Goal: Task Accomplishment & Management: Use online tool/utility

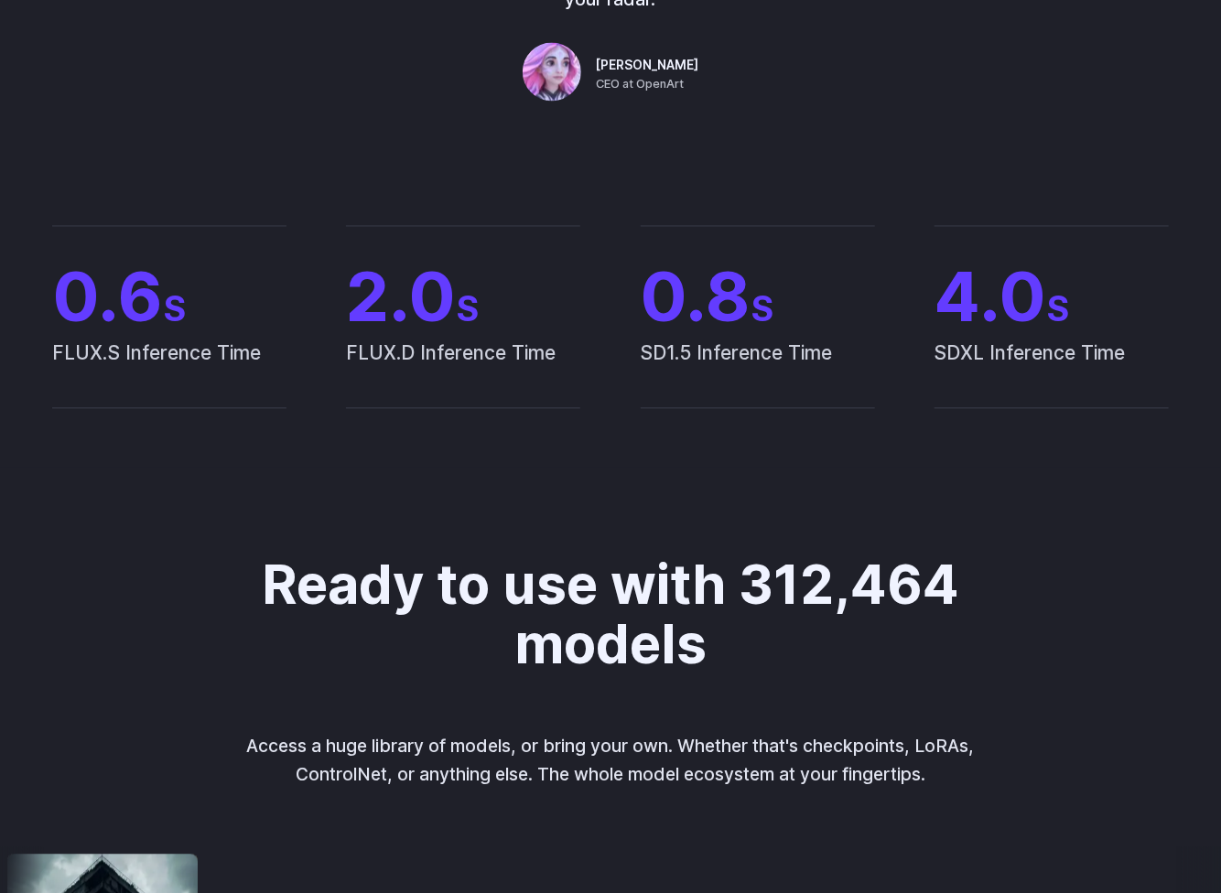
drag, startPoint x: 297, startPoint y: 678, endPoint x: 320, endPoint y: 648, distance: 38.4
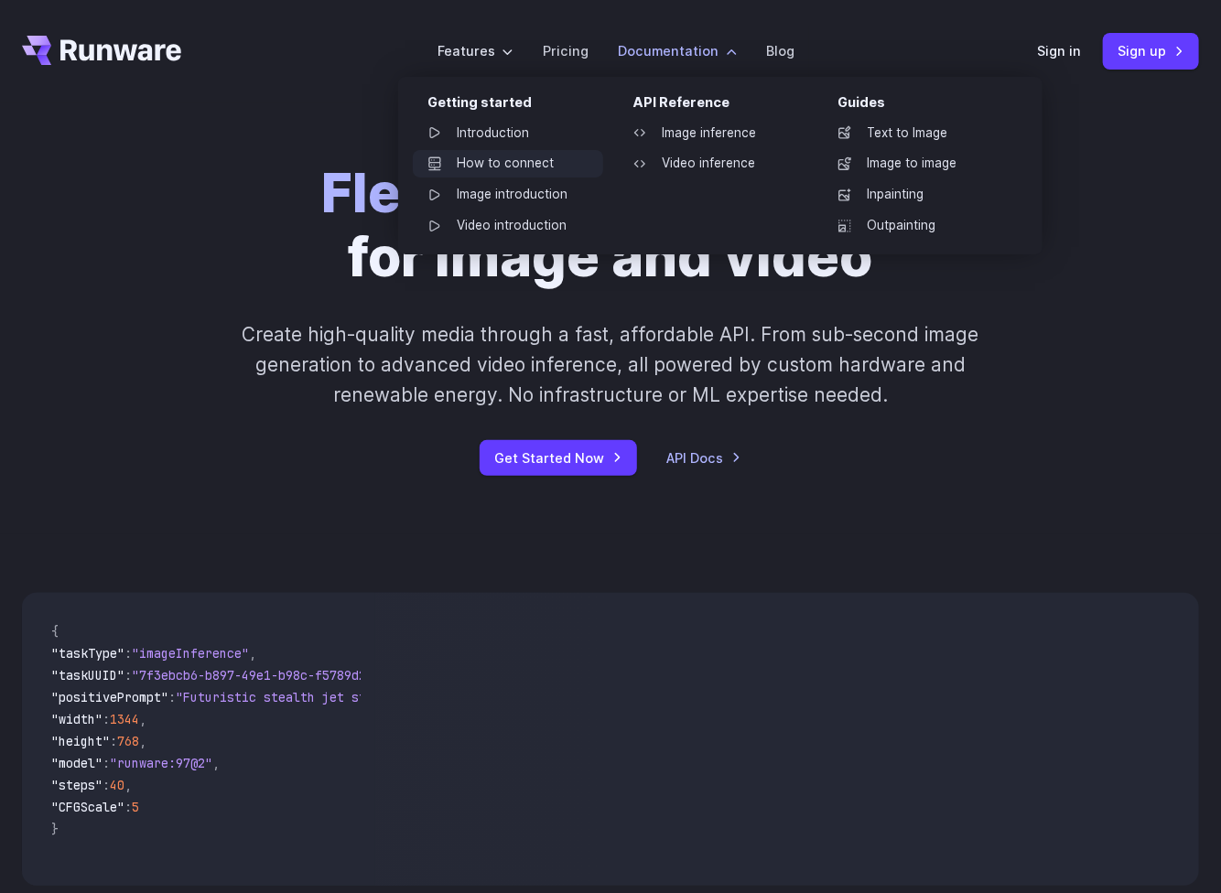
click at [512, 160] on link "How to connect" at bounding box center [508, 163] width 190 height 27
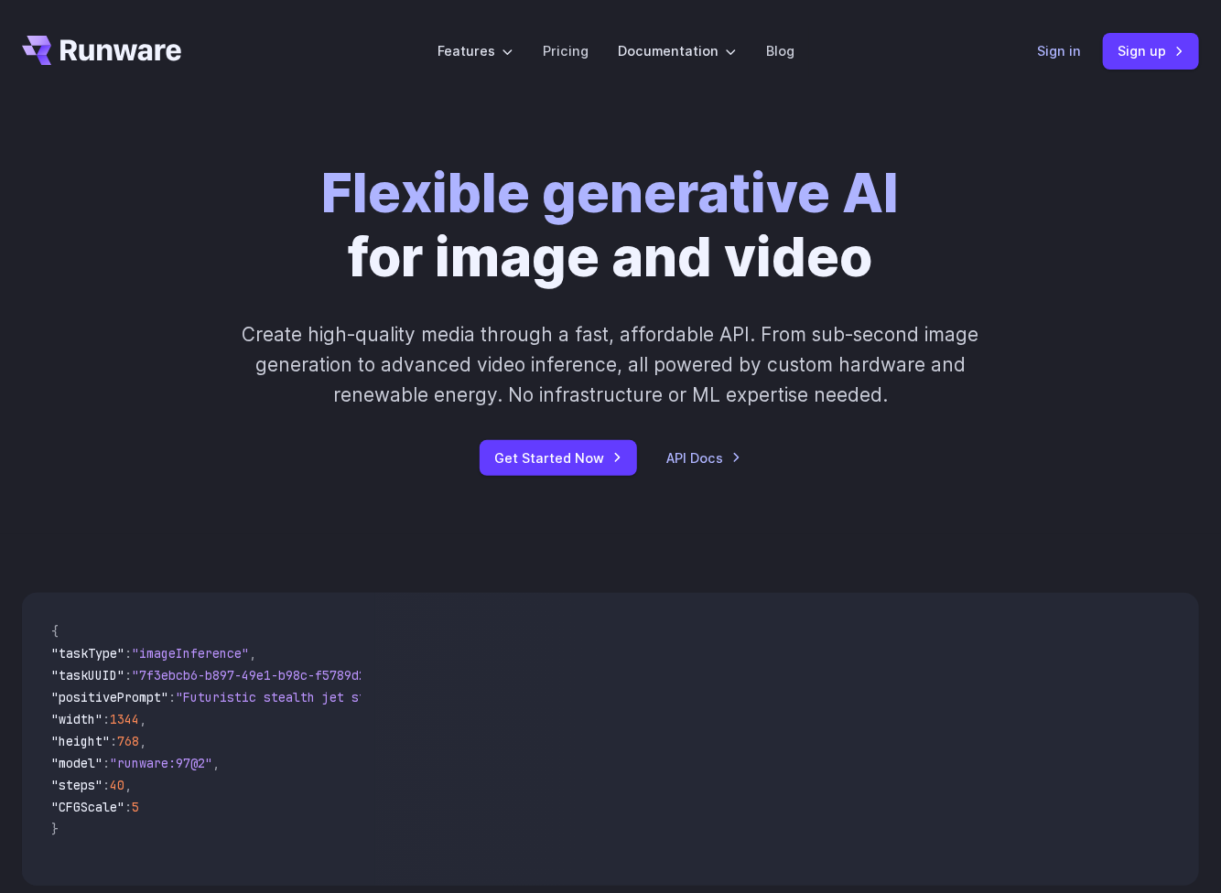
click at [1063, 51] on link "Sign in" at bounding box center [1059, 50] width 44 height 21
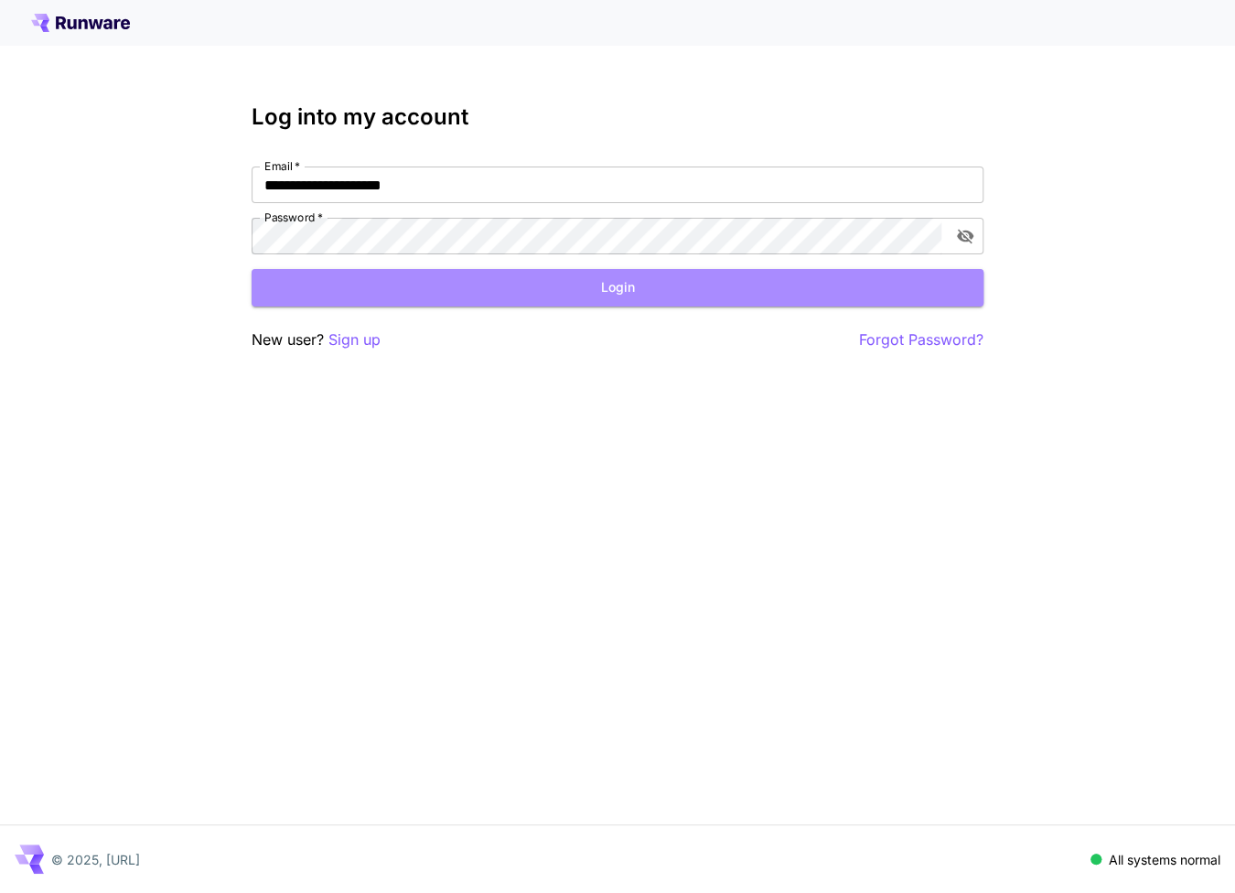
click at [649, 297] on button "Login" at bounding box center [618, 288] width 732 height 38
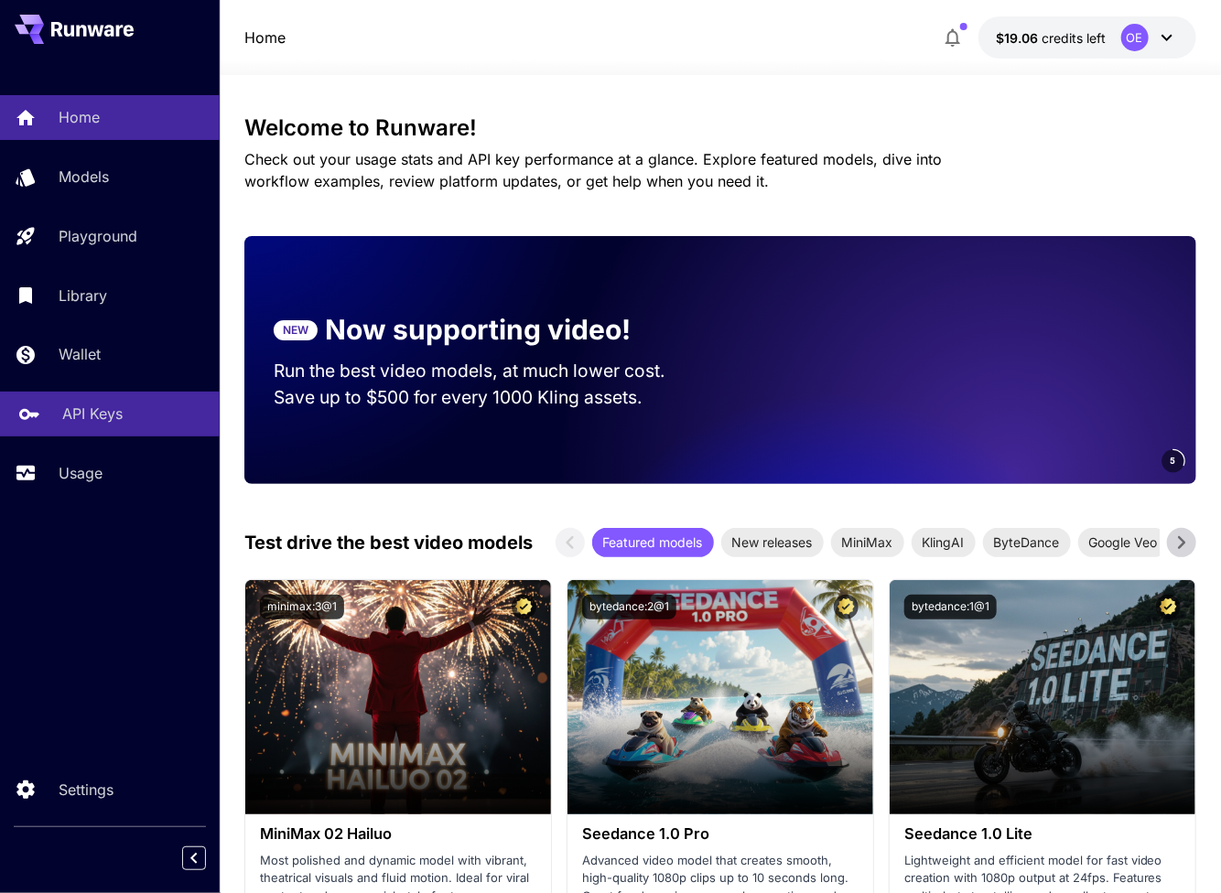
click at [98, 420] on p "API Keys" at bounding box center [92, 414] width 60 height 22
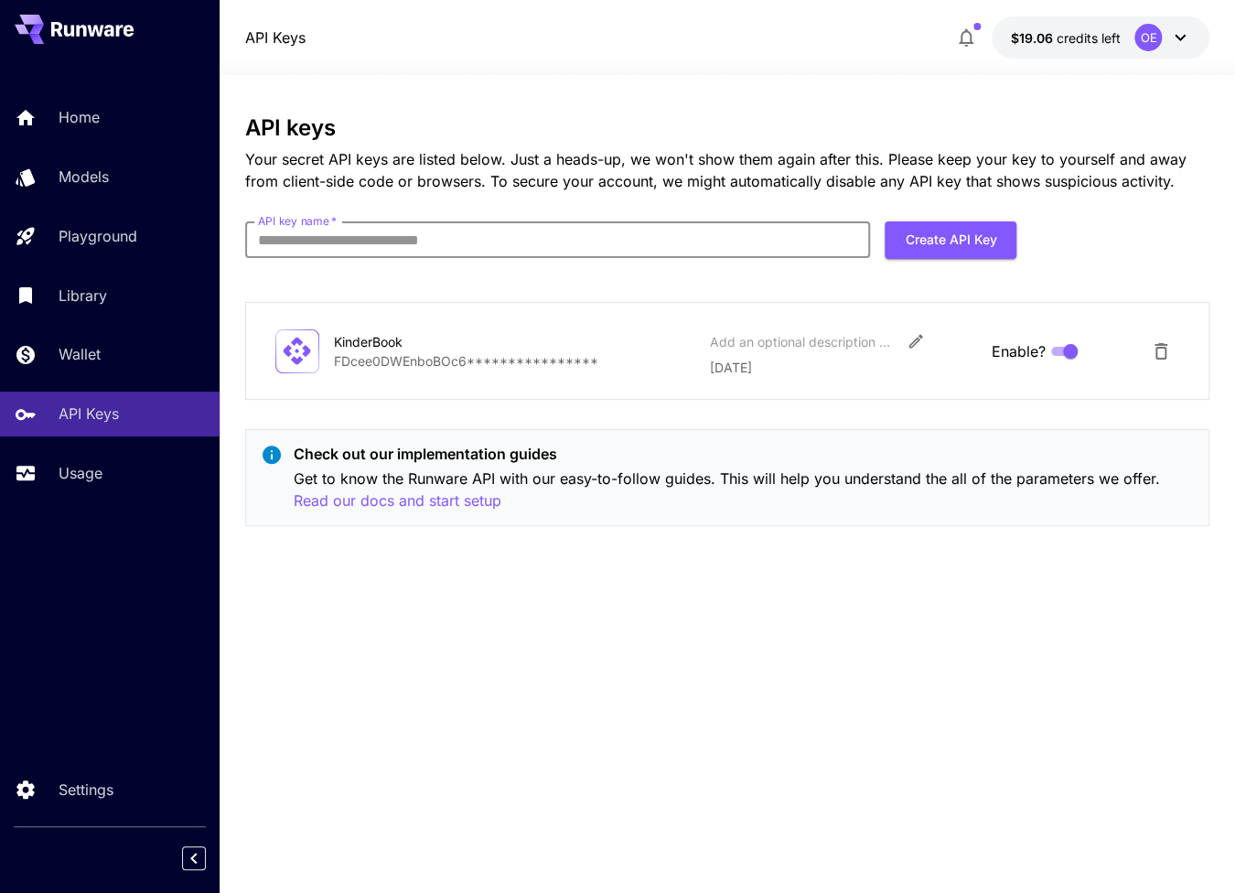
click at [710, 237] on input "API key name   *" at bounding box center [558, 239] width 626 height 37
type input "*********"
click at [926, 238] on button "Create API Key" at bounding box center [951, 240] width 132 height 38
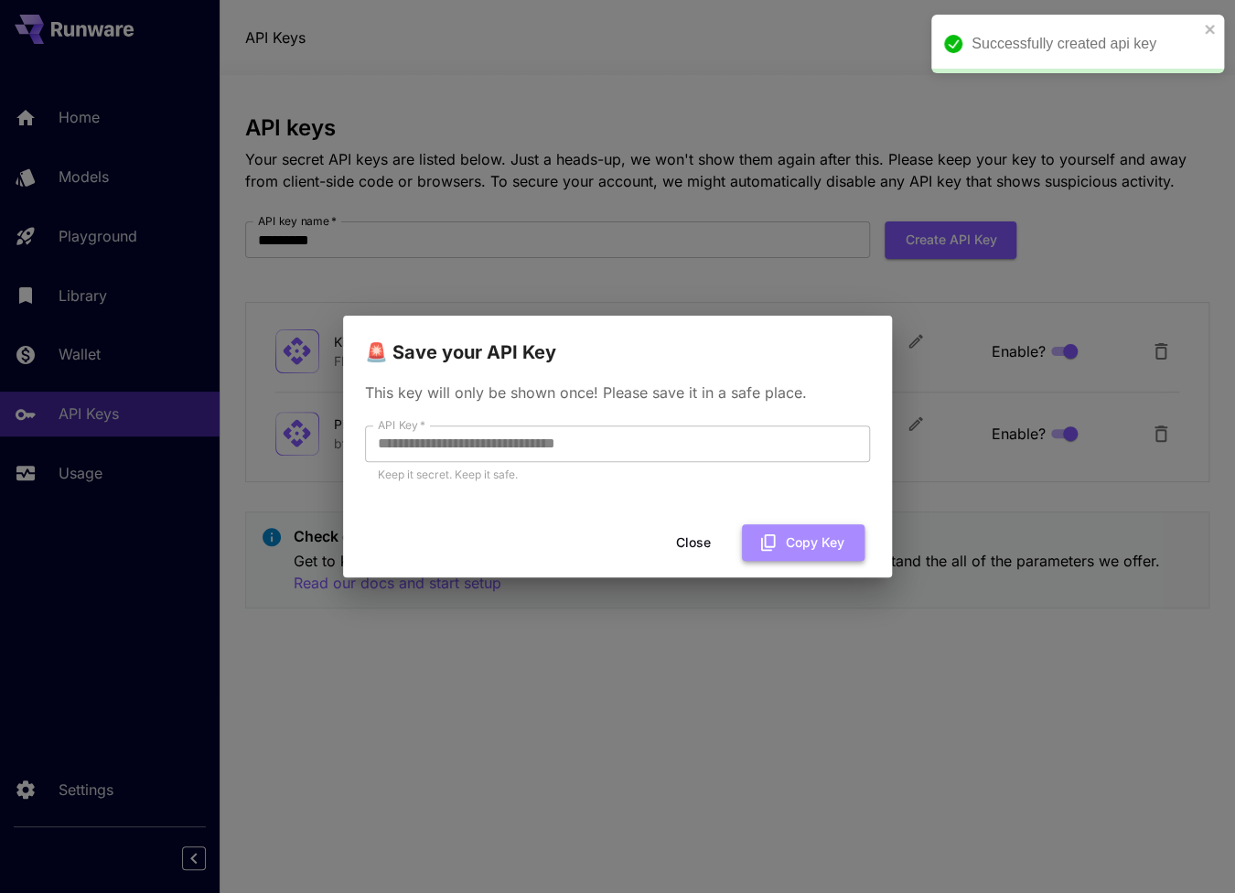
click at [793, 537] on button "Copy Key" at bounding box center [803, 543] width 123 height 38
click at [712, 556] on button "Close" at bounding box center [708, 543] width 82 height 38
